Goal: Use online tool/utility: Utilize a website feature to perform a specific function

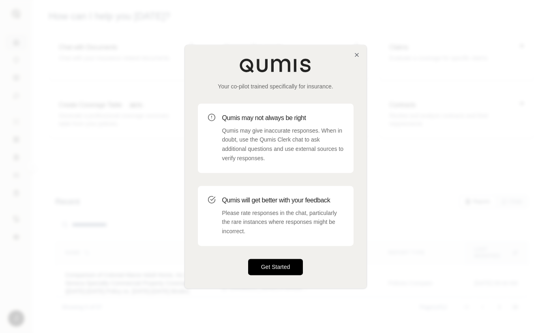
click at [269, 268] on button "Get Started" at bounding box center [275, 267] width 55 height 16
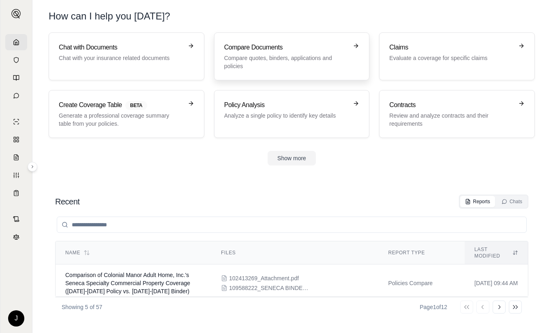
click at [324, 48] on h3 "Compare Documents" at bounding box center [286, 48] width 124 height 10
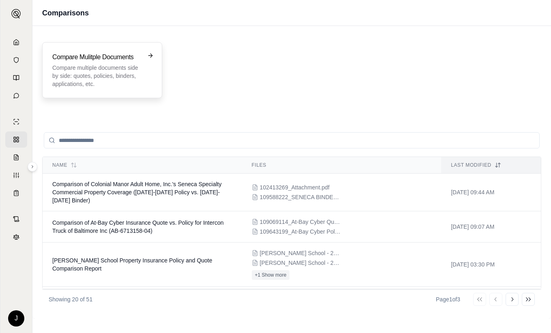
click at [122, 60] on h3 "Compare Mulitple Documents" at bounding box center [96, 57] width 88 height 10
click at [211, 143] on input "search" at bounding box center [292, 140] width 496 height 16
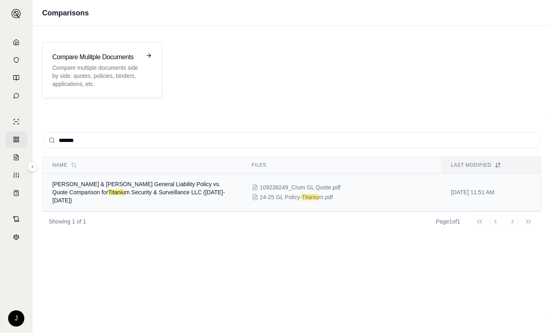
type input "*******"
click at [165, 186] on span "[PERSON_NAME] & [PERSON_NAME] General Liability Policy vs. Quote Comparison for…" at bounding box center [138, 192] width 173 height 23
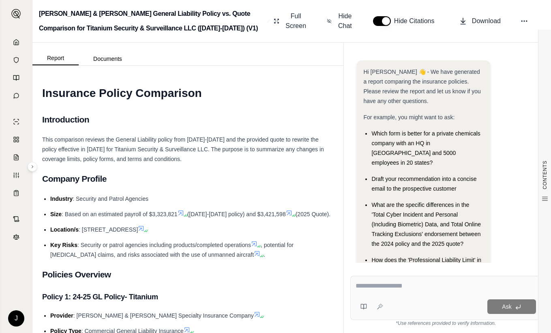
scroll to position [47, 0]
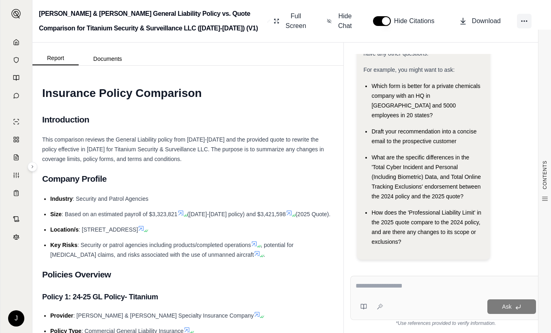
click at [528, 19] on button at bounding box center [524, 21] width 15 height 15
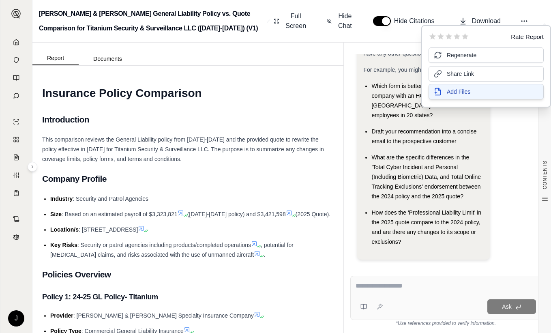
click at [446, 89] on button "Add Files" at bounding box center [485, 91] width 115 height 15
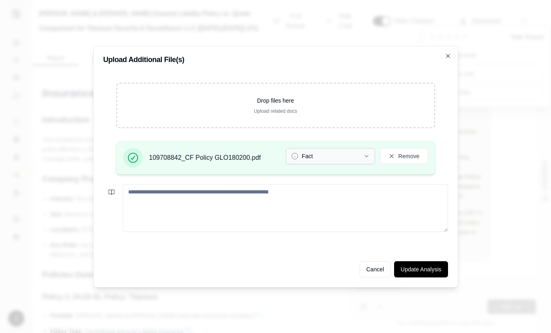
click at [335, 159] on button "Fact" at bounding box center [330, 156] width 89 height 16
click at [315, 209] on textarea at bounding box center [285, 208] width 325 height 48
type textarea "**********"
click at [428, 267] on button "Update Analysis" at bounding box center [420, 269] width 53 height 16
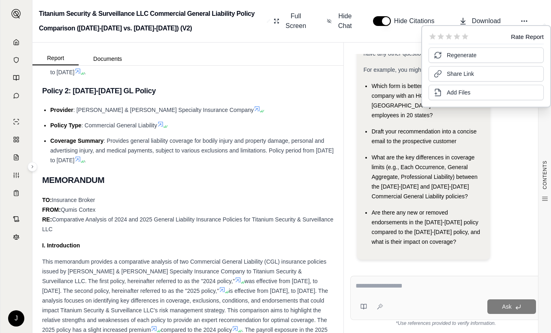
scroll to position [405, 0]
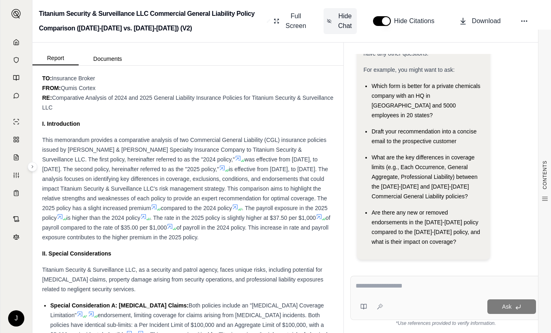
click at [338, 22] on span "Hide Chat" at bounding box center [344, 20] width 17 height 19
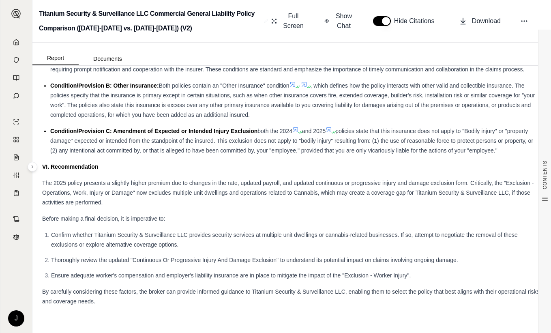
scroll to position [1308, 0]
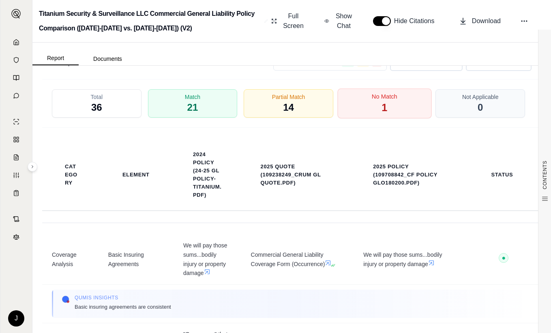
click at [372, 99] on span "No Match" at bounding box center [385, 96] width 26 height 9
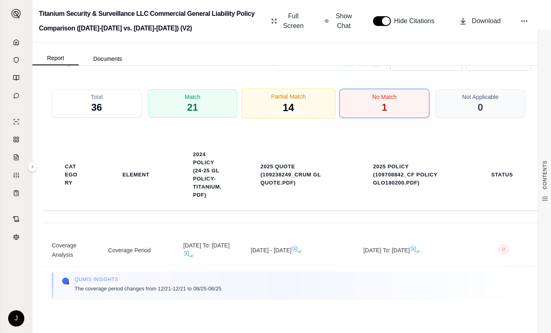
click at [290, 108] on span "14" at bounding box center [287, 108] width 11 height 14
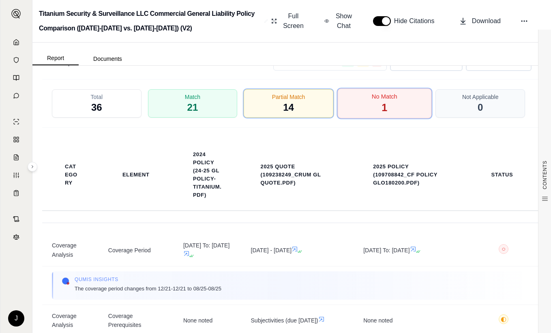
click at [368, 103] on div "No Match 1" at bounding box center [384, 103] width 94 height 30
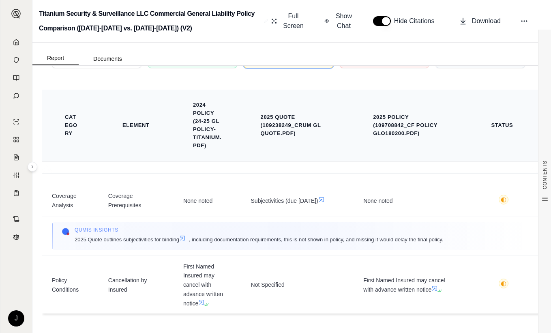
scroll to position [1236, 0]
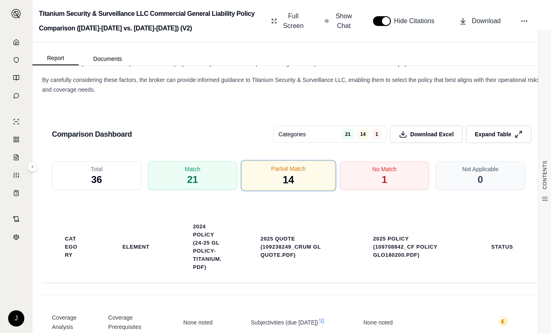
click at [275, 175] on div "Partial Match 14" at bounding box center [289, 175] width 94 height 30
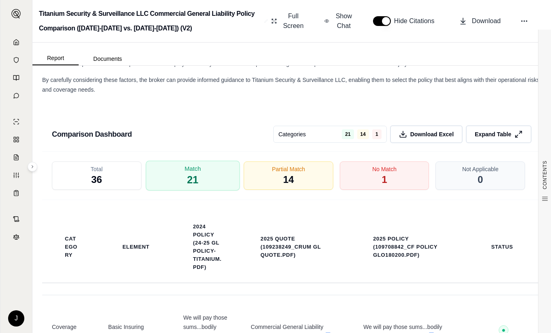
click at [205, 172] on div "Match 21" at bounding box center [193, 175] width 94 height 30
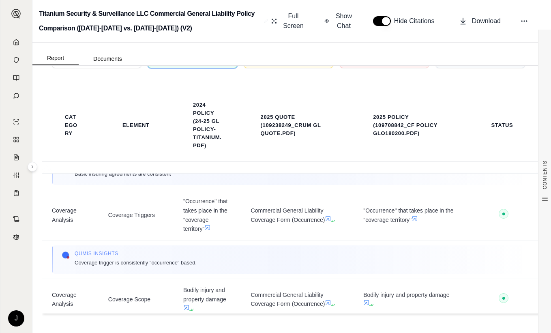
scroll to position [0, 0]
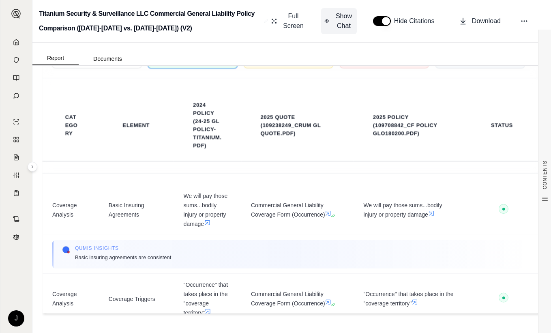
click at [346, 12] on span "Show Chat" at bounding box center [343, 20] width 19 height 19
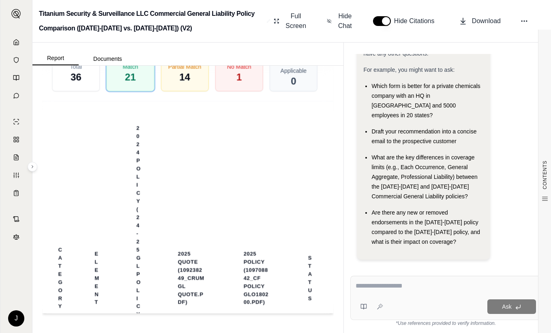
scroll to position [1747, 0]
click at [396, 285] on textarea at bounding box center [445, 286] width 180 height 10
type textarea "**********"
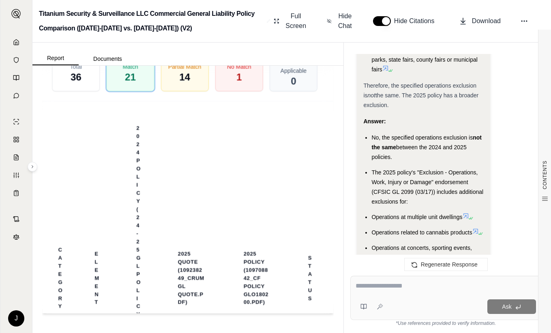
scroll to position [2360, 0]
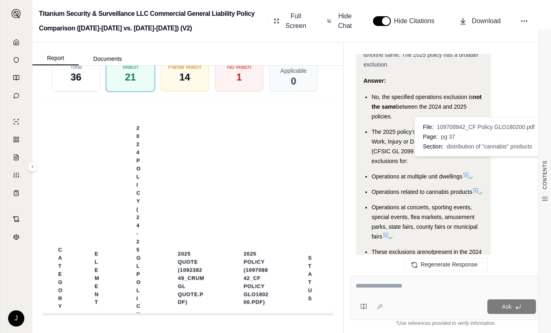
click at [474, 187] on icon at bounding box center [475, 190] width 6 height 6
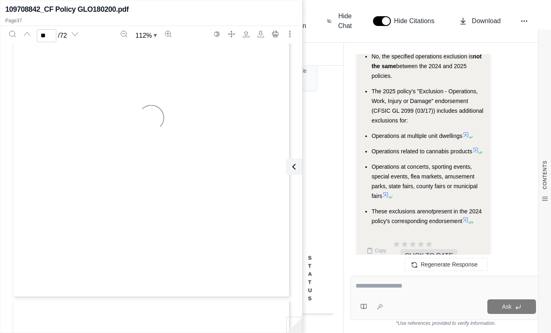
type input "**"
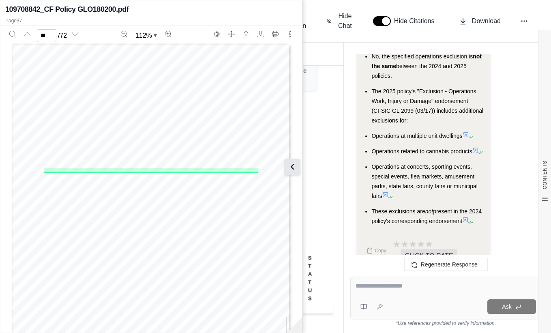
click at [293, 164] on icon at bounding box center [292, 167] width 10 height 10
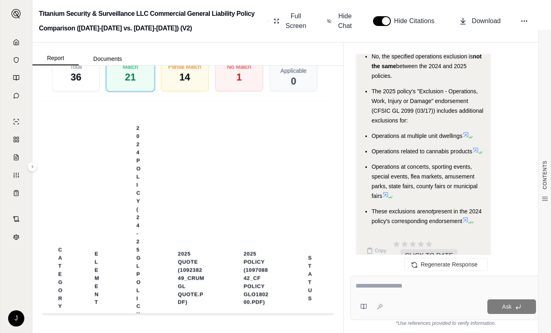
scroll to position [2360, 0]
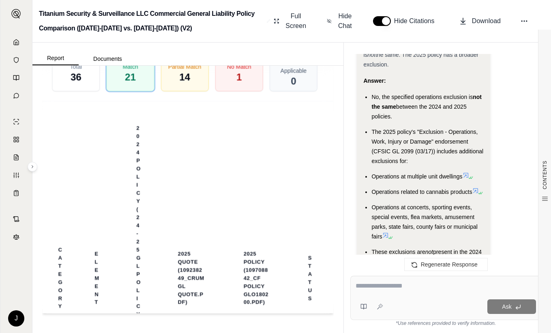
click at [386, 232] on icon at bounding box center [385, 235] width 6 height 6
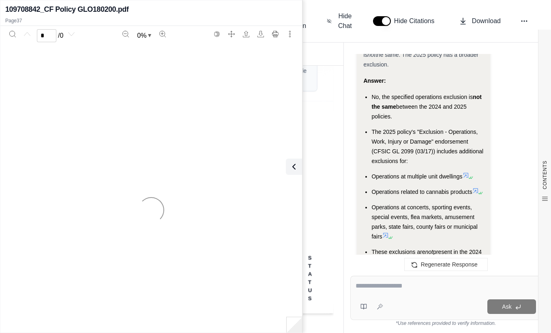
scroll to position [2401, 0]
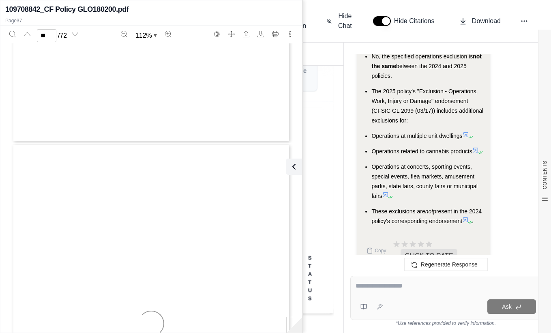
type input "**"
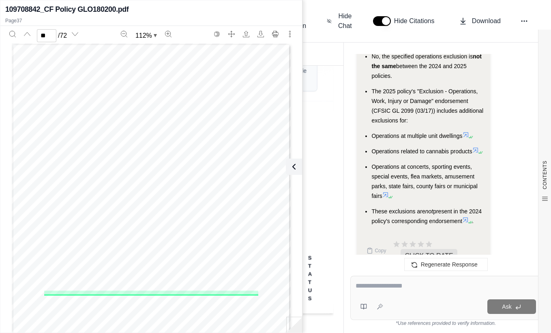
scroll to position [13031, 0]
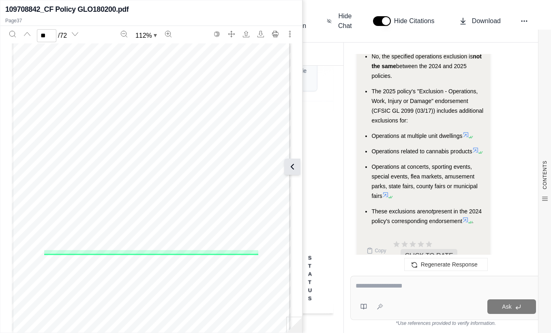
click at [293, 167] on icon at bounding box center [292, 167] width 10 height 10
